Goal: Task Accomplishment & Management: Manage account settings

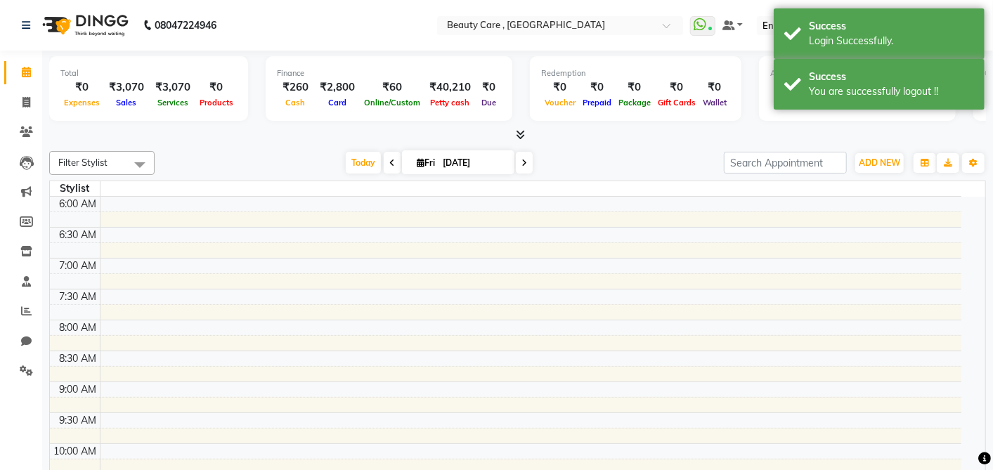
select select "en"
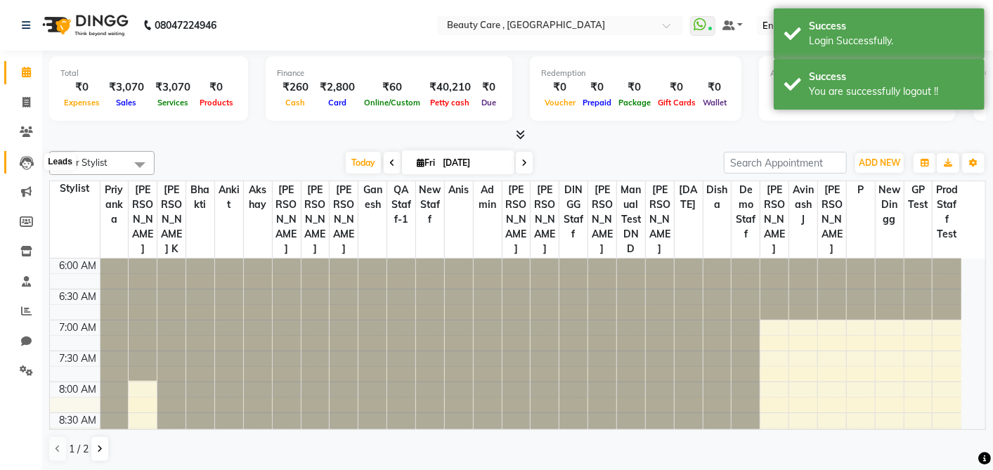
click at [26, 162] on icon at bounding box center [27, 163] width 14 height 14
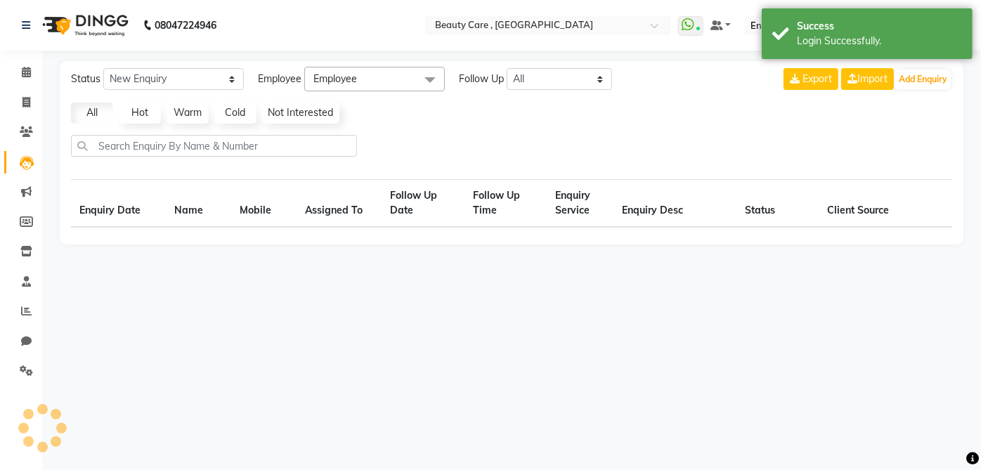
select select "10"
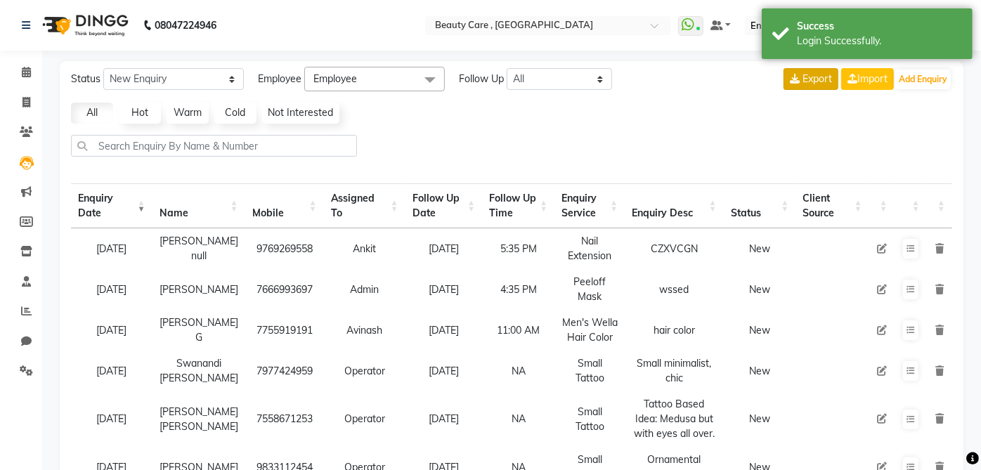
click at [815, 84] on span "Export" at bounding box center [818, 78] width 30 height 13
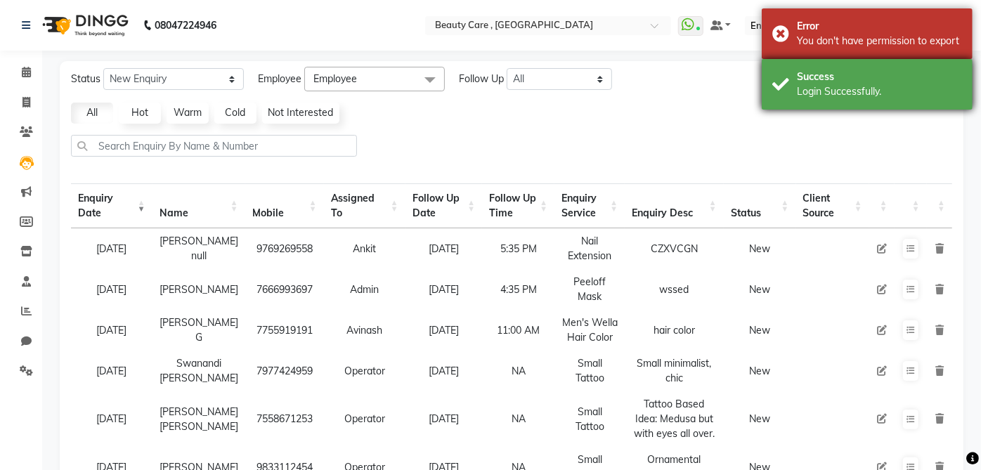
click at [815, 94] on div "Login Successfully." at bounding box center [879, 91] width 165 height 15
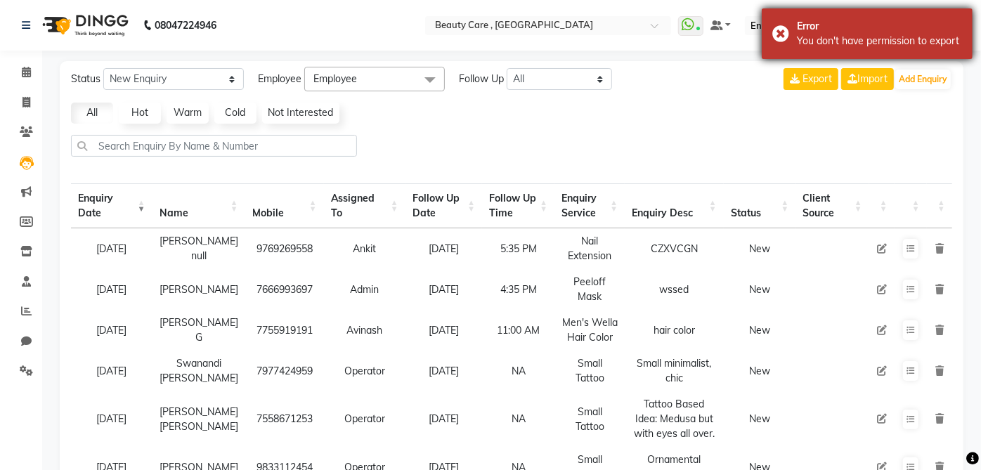
click at [812, 42] on div "You don't have permission to export" at bounding box center [879, 41] width 165 height 15
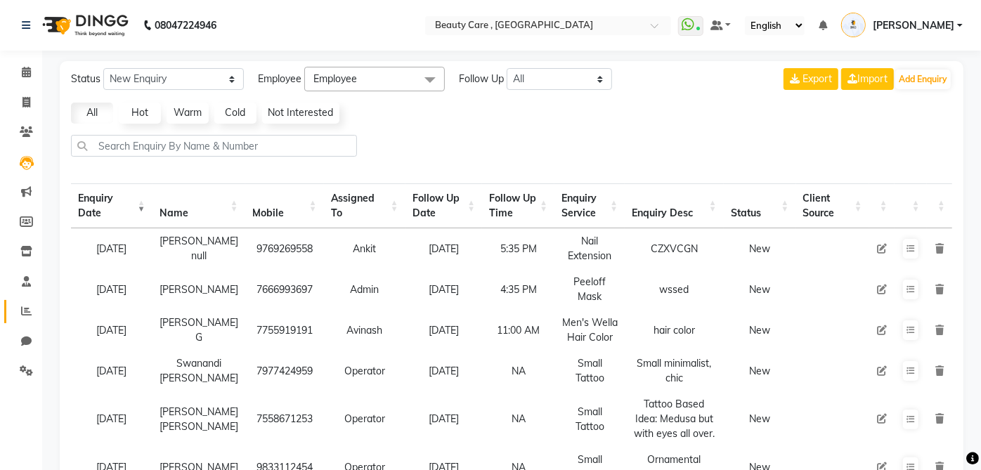
click at [24, 304] on span at bounding box center [26, 312] width 25 height 16
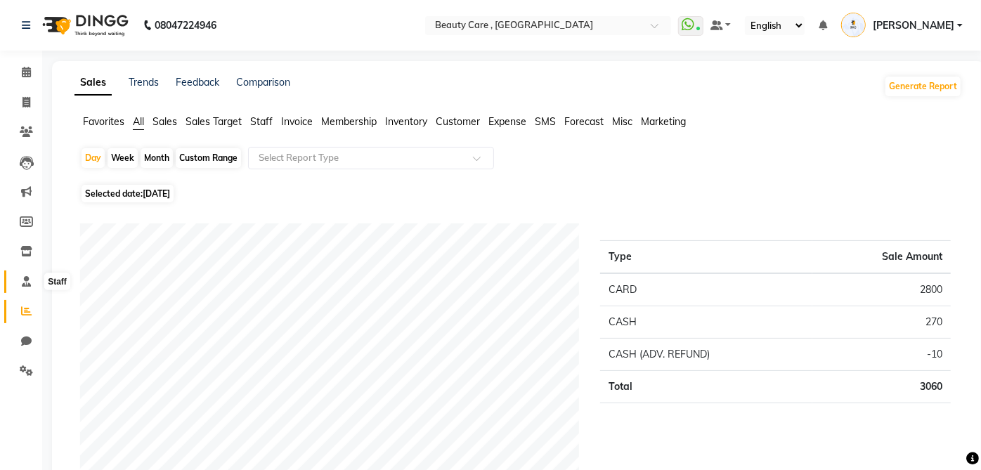
click at [20, 282] on span at bounding box center [26, 282] width 25 height 16
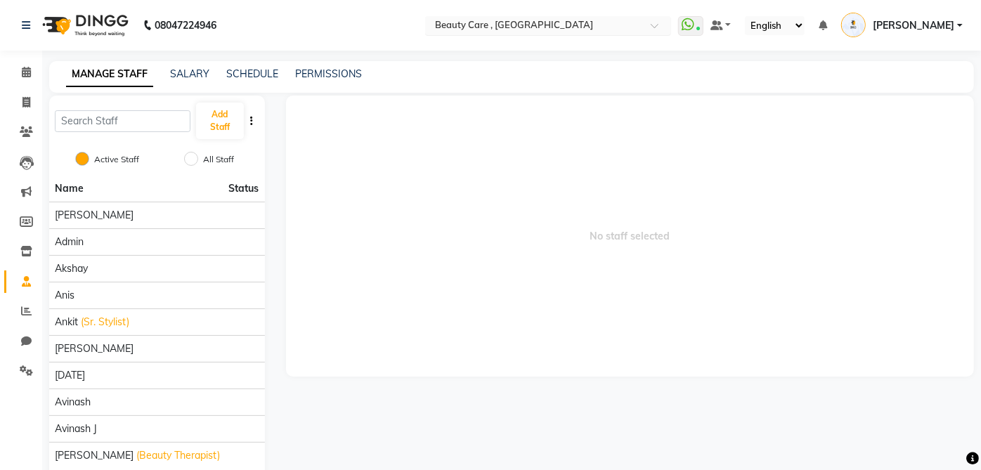
click at [657, 34] on ng-select "Select Location × Beauty Care , [GEOGRAPHIC_DATA]" at bounding box center [548, 25] width 246 height 19
click at [373, 97] on span "No staff selected" at bounding box center [630, 236] width 689 height 281
click at [326, 73] on link "PERMISSIONS" at bounding box center [328, 73] width 67 height 13
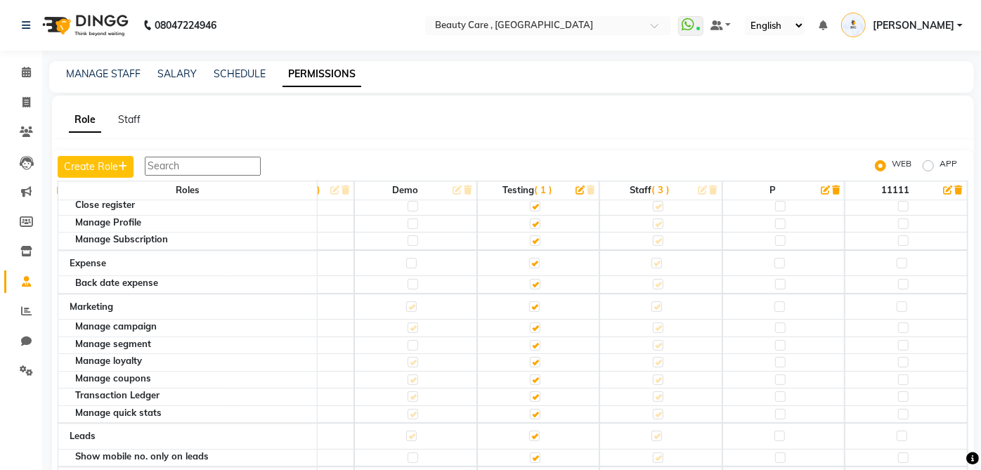
scroll to position [2187, 468]
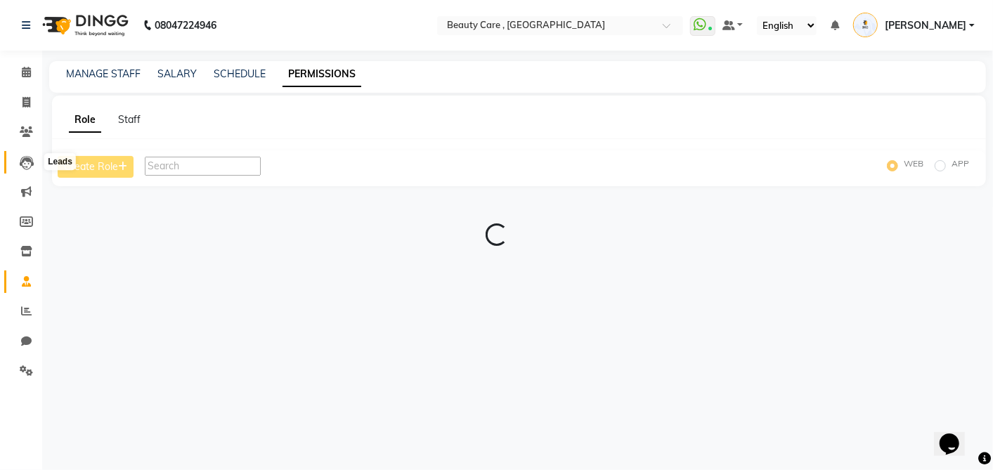
click at [18, 165] on span at bounding box center [26, 163] width 25 height 16
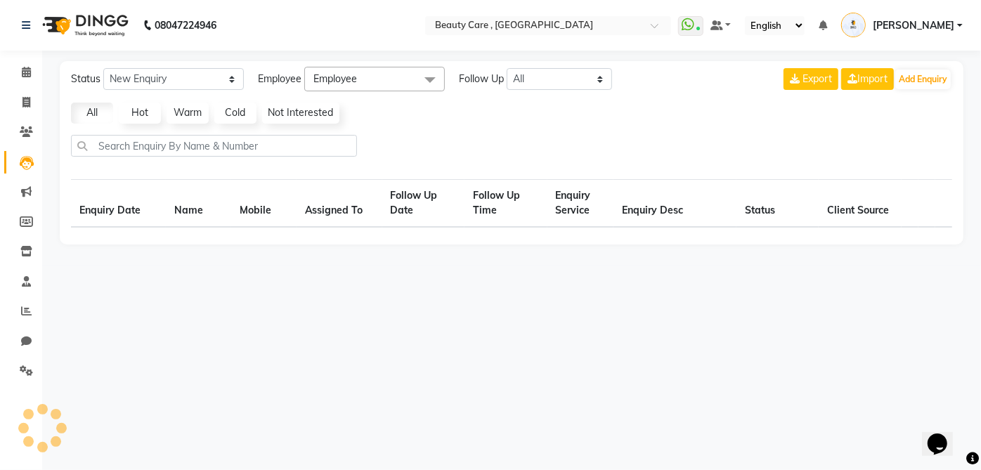
select select "10"
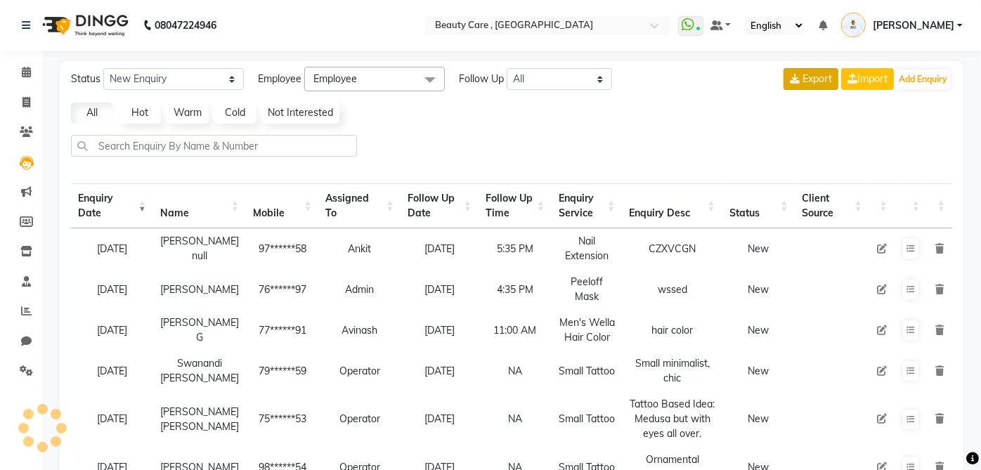
click at [794, 77] on icon at bounding box center [795, 79] width 10 height 10
click at [16, 285] on span at bounding box center [26, 282] width 25 height 16
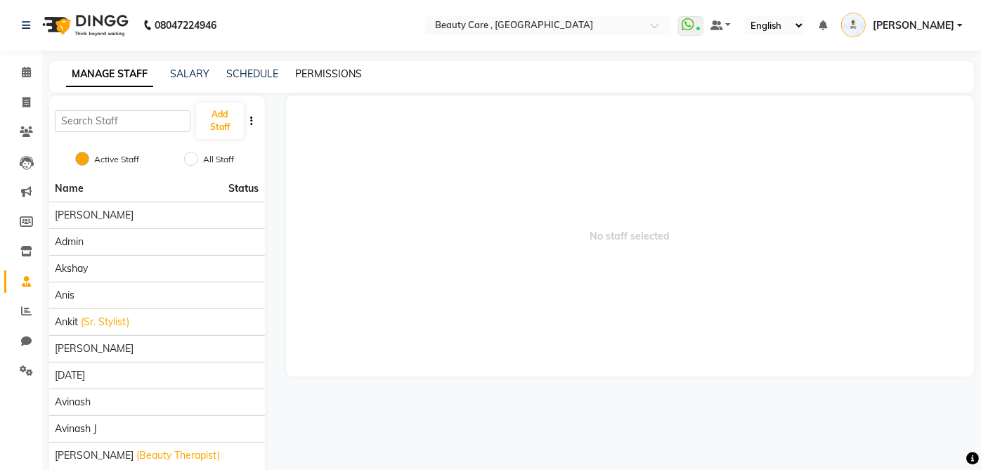
click at [330, 72] on link "PERMISSIONS" at bounding box center [328, 73] width 67 height 13
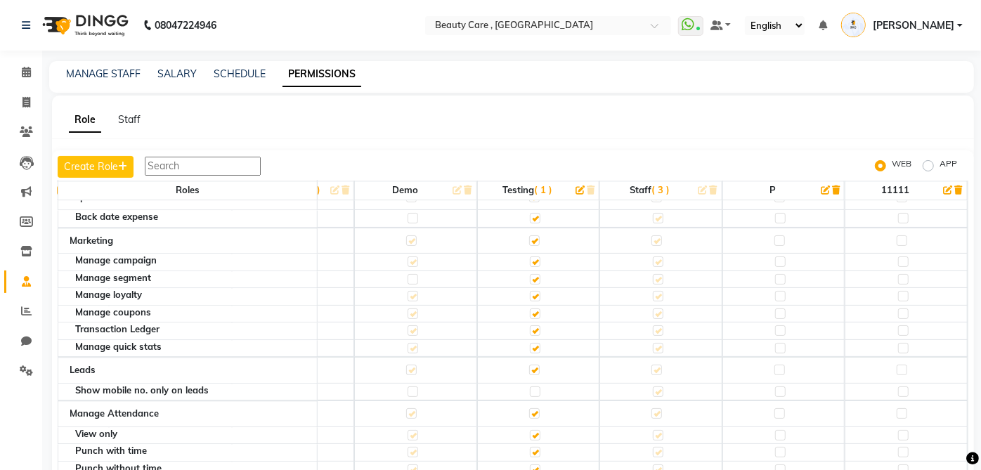
scroll to position [2187, 475]
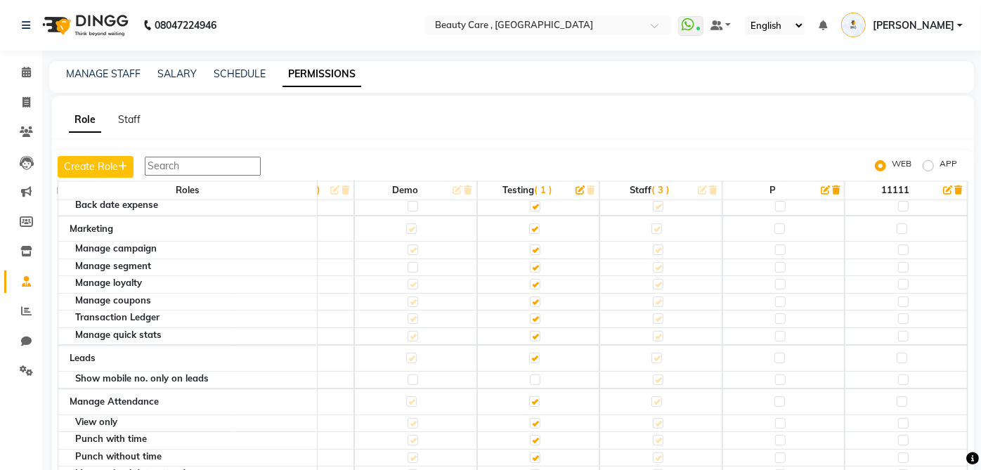
click at [530, 375] on label at bounding box center [535, 380] width 11 height 11
click at [530, 375] on input "checkbox" at bounding box center [534, 379] width 9 height 9
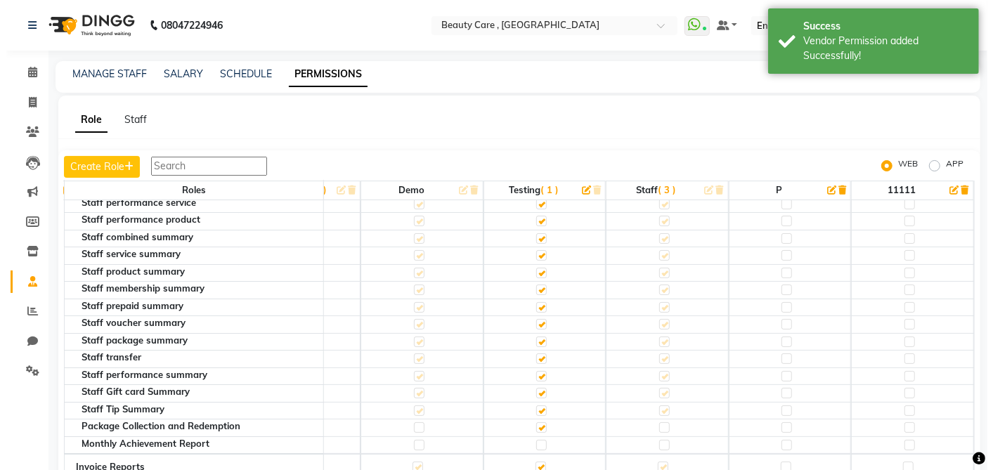
scroll to position [3124, 475]
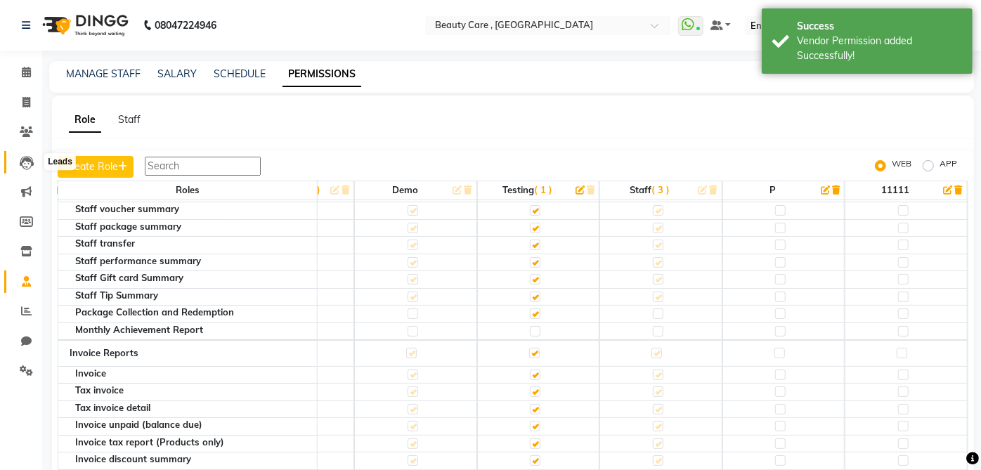
click at [14, 162] on span at bounding box center [26, 163] width 25 height 16
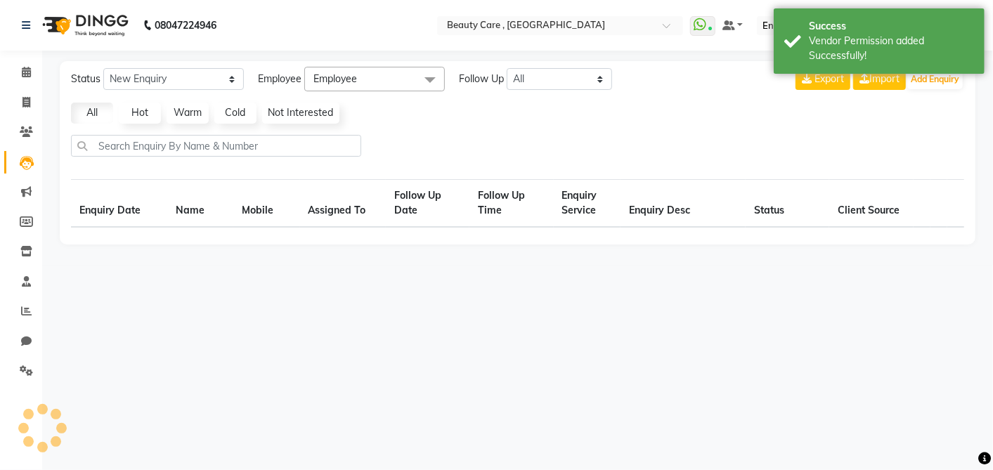
select select "10"
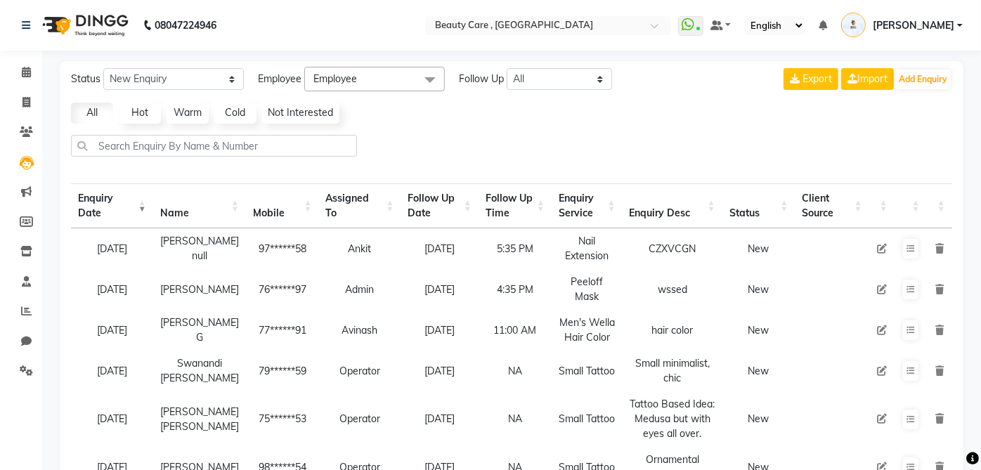
click at [883, 250] on icon at bounding box center [882, 249] width 10 height 10
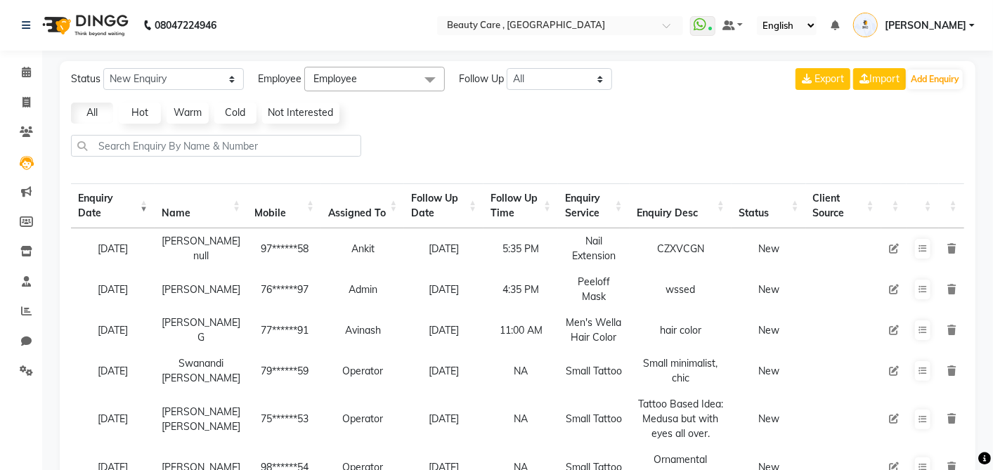
select select "35489"
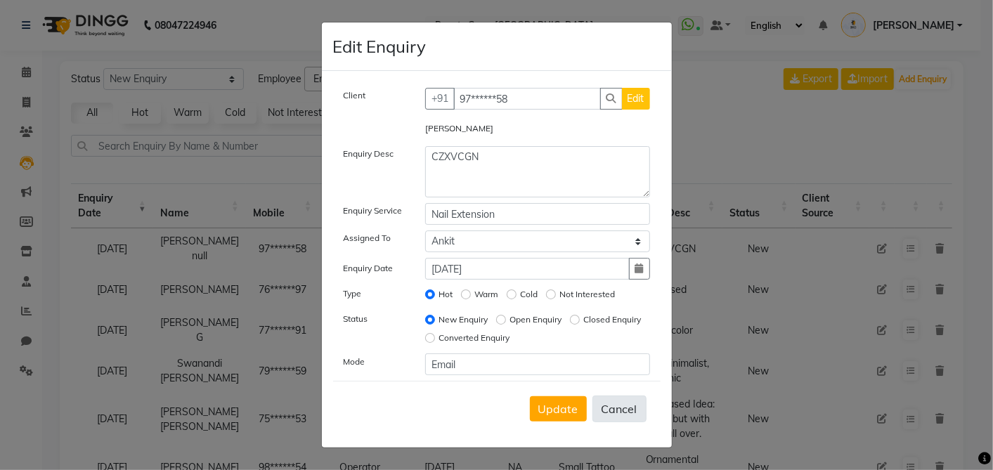
click at [626, 404] on button "Cancel" at bounding box center [620, 409] width 54 height 27
select select
radio input "false"
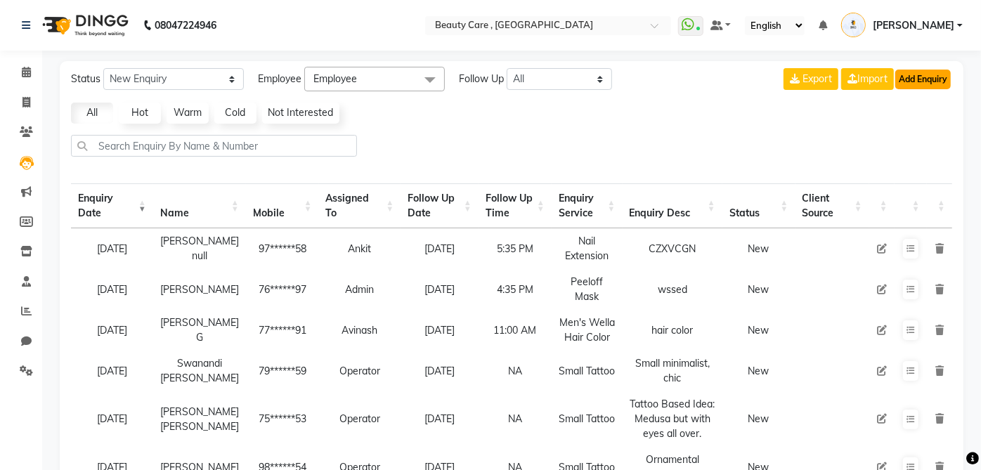
click at [927, 80] on button "Add Enquiry" at bounding box center [924, 80] width 56 height 20
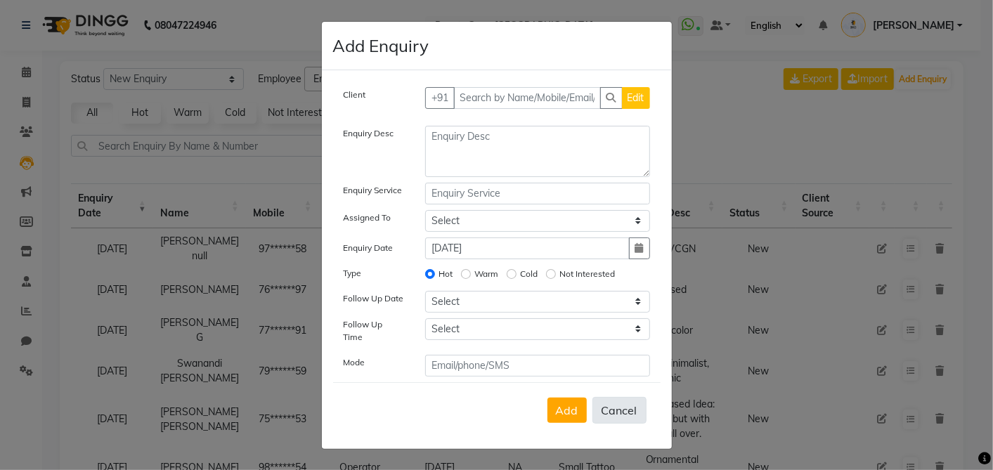
click at [624, 408] on button "Cancel" at bounding box center [620, 410] width 54 height 27
select select
radio input "false"
select select
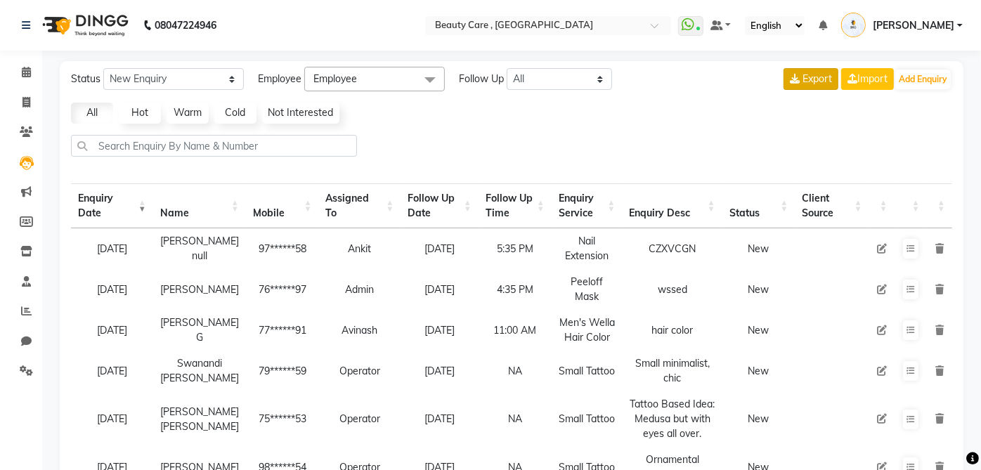
click at [807, 75] on span "Export" at bounding box center [818, 78] width 30 height 13
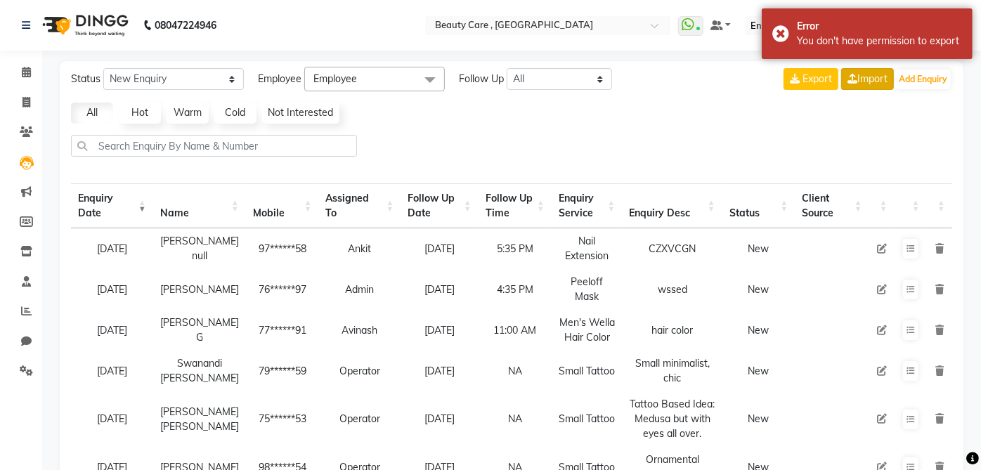
click at [861, 76] on link "Import" at bounding box center [868, 79] width 53 height 22
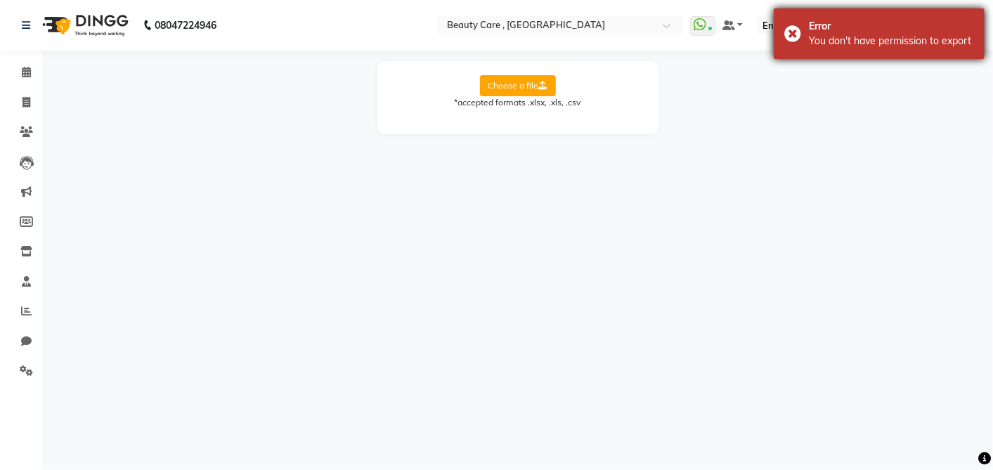
click at [889, 48] on div "You don't have permission to export" at bounding box center [891, 41] width 165 height 15
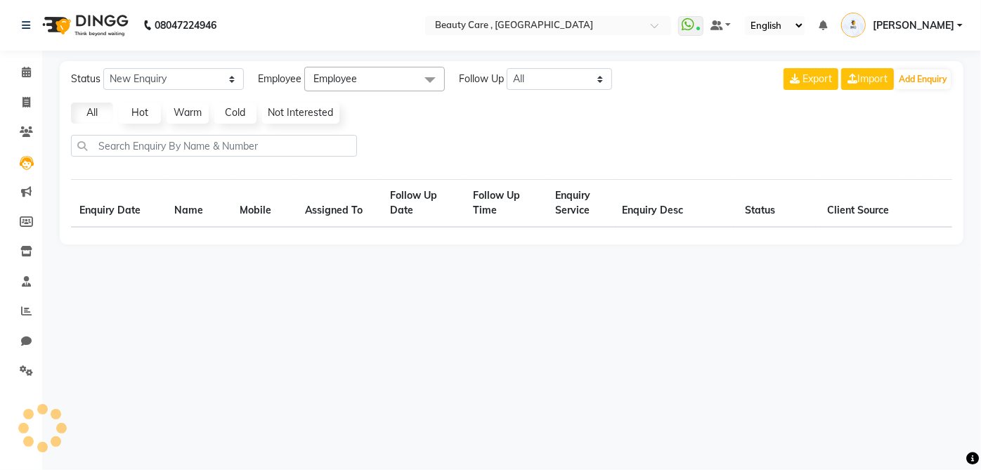
select select "10"
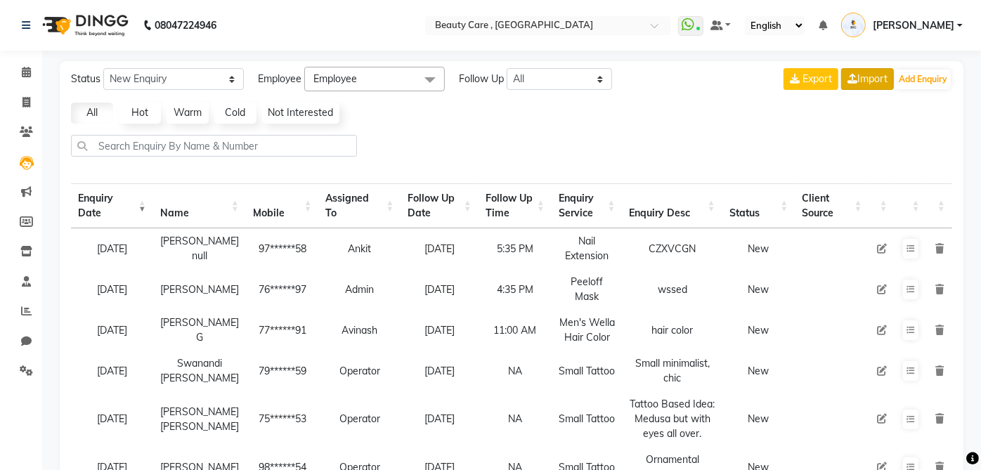
click at [864, 80] on link "Import" at bounding box center [868, 79] width 53 height 22
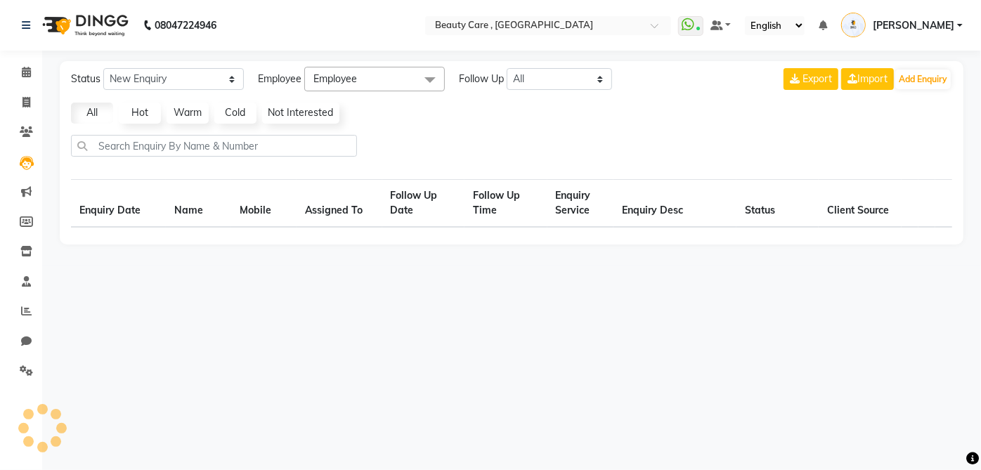
select select "10"
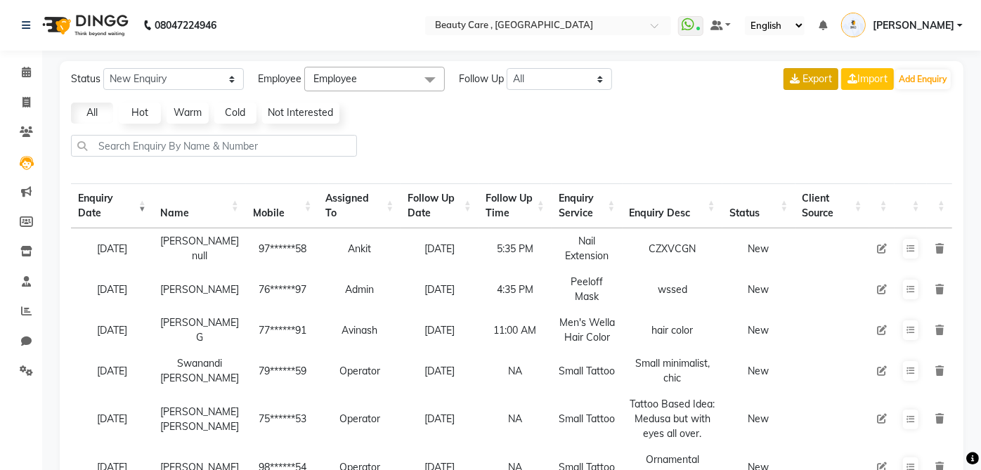
click at [815, 82] on span "Export" at bounding box center [818, 78] width 30 height 13
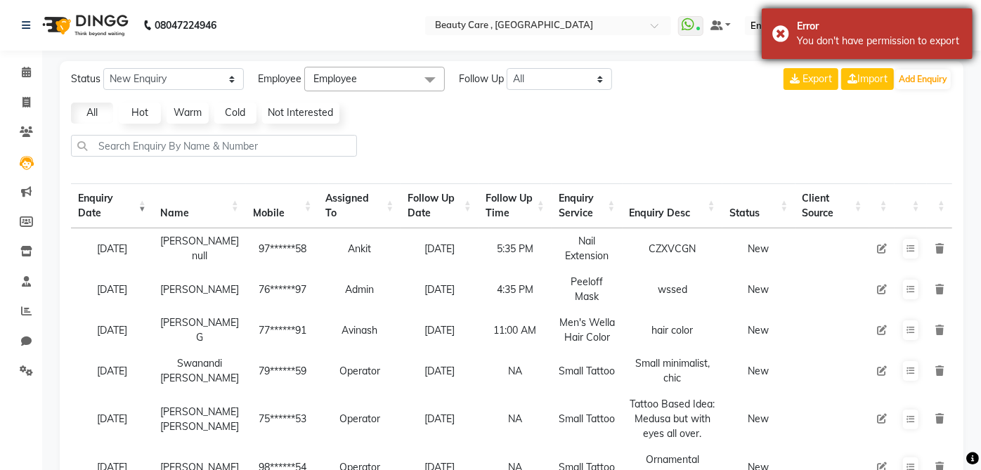
click at [832, 45] on div "You don't have permission to export" at bounding box center [879, 41] width 165 height 15
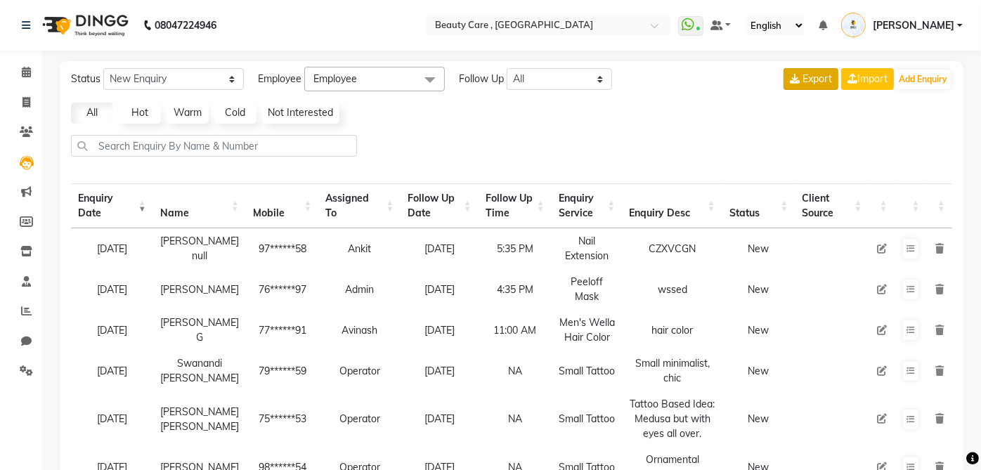
click at [803, 78] on span "Export" at bounding box center [818, 78] width 30 height 13
click at [935, 25] on span "[PERSON_NAME]" at bounding box center [914, 25] width 82 height 15
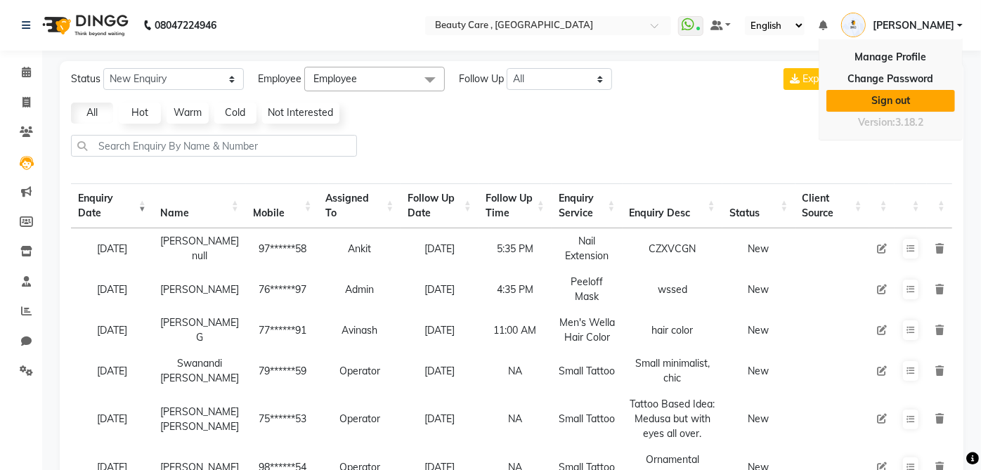
click at [890, 94] on link "Sign out" at bounding box center [891, 101] width 129 height 22
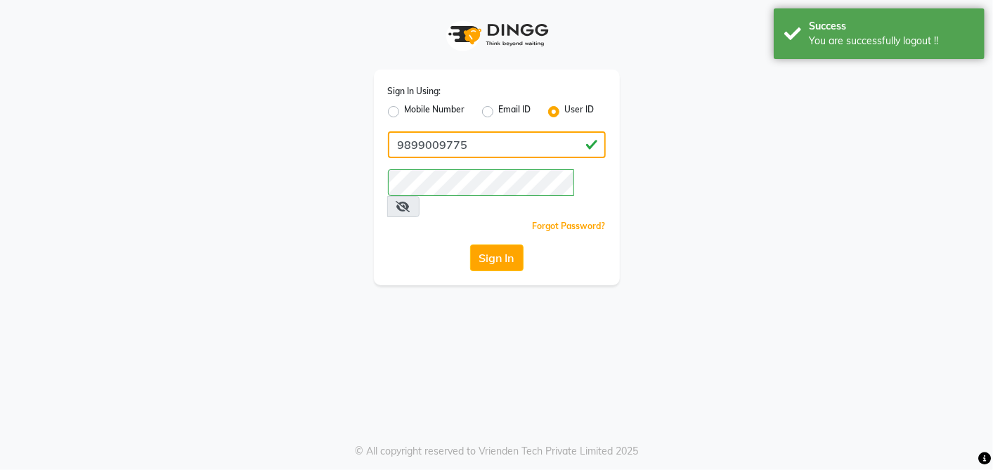
click at [523, 141] on input "9899009775" at bounding box center [497, 144] width 218 height 27
click at [576, 142] on input "9899009775" at bounding box center [497, 144] width 218 height 27
type input "9"
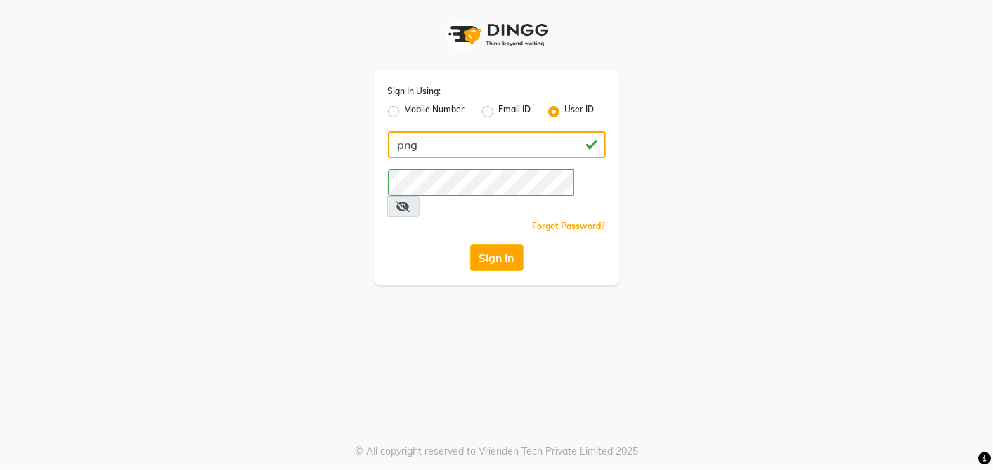
type input "png"
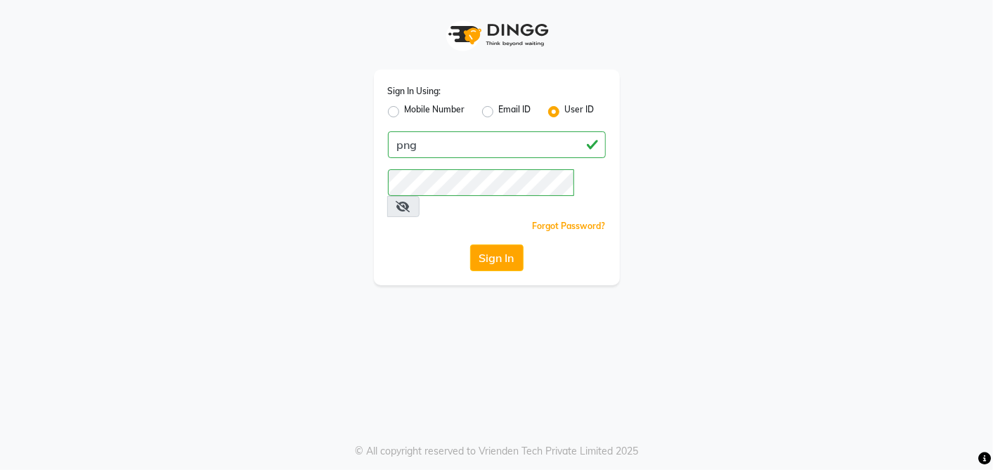
click at [785, 127] on div "Sign In Using: Mobile Number Email ID User ID png Remember me Forgot Password? …" at bounding box center [496, 142] width 801 height 285
click at [504, 245] on button "Sign In" at bounding box center [496, 258] width 53 height 27
